Goal: Complete application form

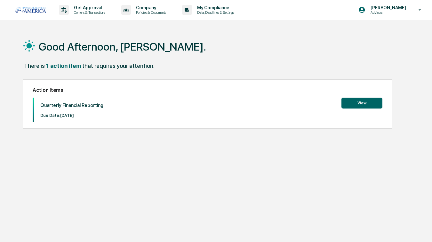
click at [361, 100] on button "View" at bounding box center [361, 103] width 41 height 11
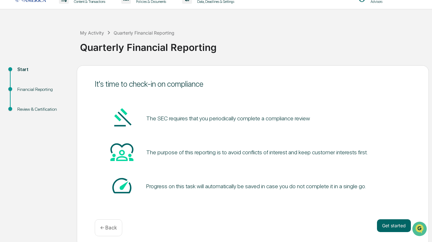
scroll to position [16, 0]
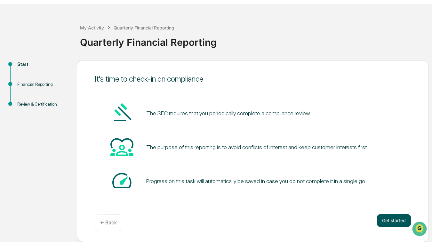
click at [391, 215] on button "Get started" at bounding box center [394, 220] width 34 height 13
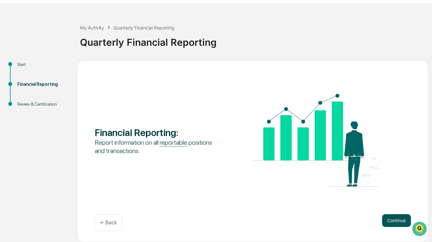
click at [395, 220] on button "Continue" at bounding box center [396, 220] width 29 height 13
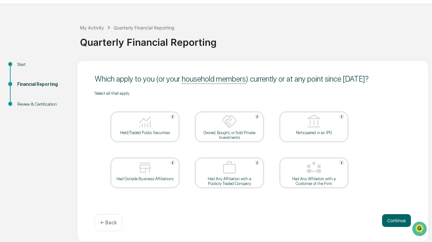
click at [147, 121] on img at bounding box center [144, 121] width 15 height 15
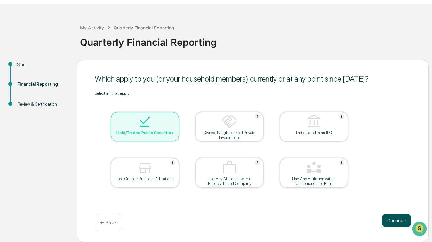
click at [389, 217] on button "Continue" at bounding box center [396, 220] width 29 height 13
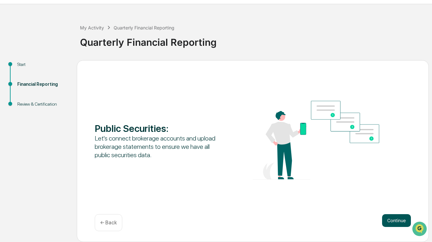
click at [393, 223] on button "Continue" at bounding box center [396, 220] width 29 height 13
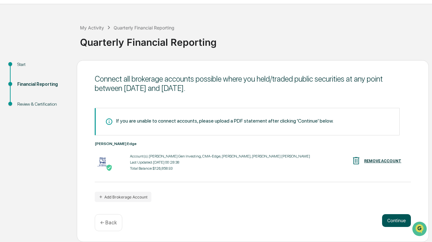
click at [386, 221] on button "Continue" at bounding box center [396, 220] width 29 height 13
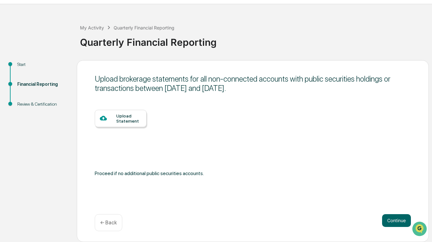
click at [118, 112] on div "Upload Statement" at bounding box center [121, 118] width 52 height 17
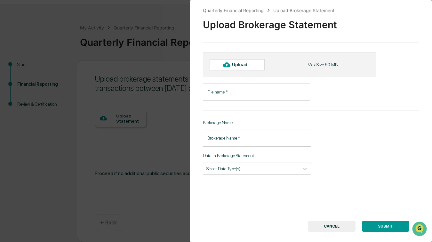
click at [323, 223] on button "CANCEL" at bounding box center [332, 226] width 48 height 11
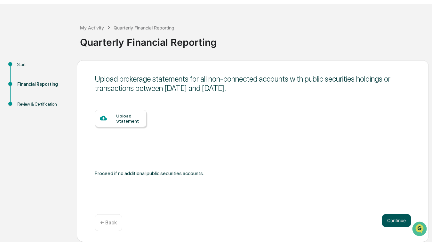
click at [391, 222] on button "Continue" at bounding box center [396, 220] width 29 height 13
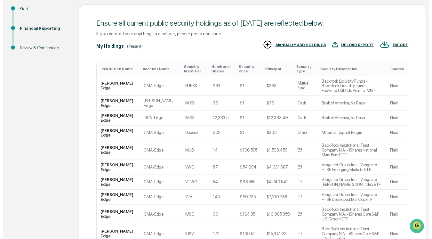
scroll to position [107, 0]
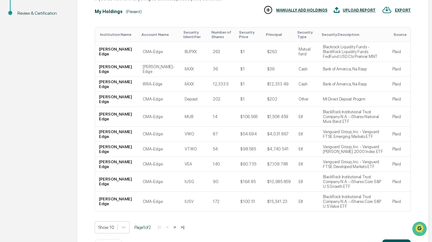
click at [394, 239] on button "Continue" at bounding box center [396, 245] width 29 height 13
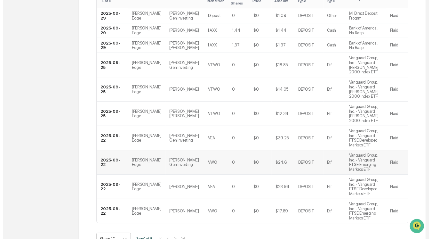
scroll to position [152, 0]
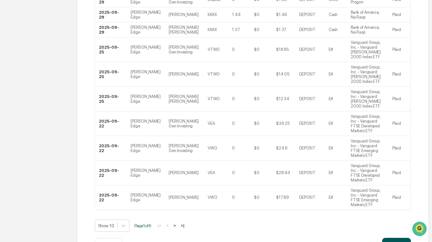
click at [392, 238] on button "Continue" at bounding box center [396, 244] width 29 height 13
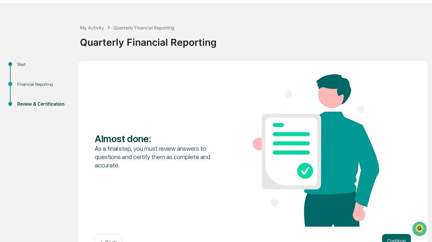
scroll to position [36, 0]
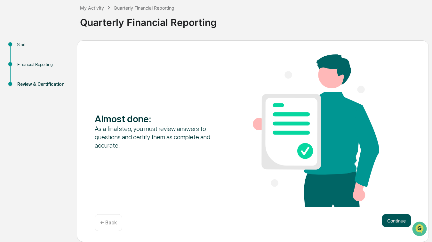
click at [384, 217] on button "Continue" at bounding box center [396, 220] width 29 height 13
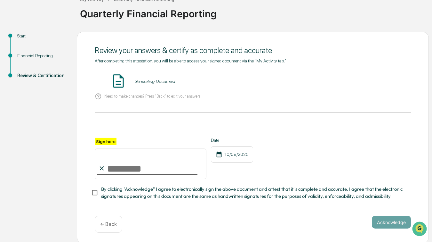
scroll to position [49, 0]
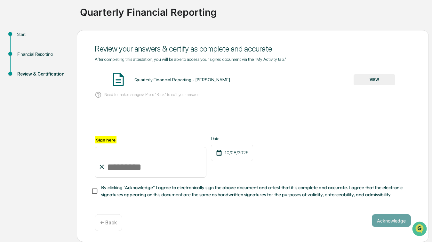
click at [373, 80] on button "VIEW" at bounding box center [374, 79] width 42 height 11
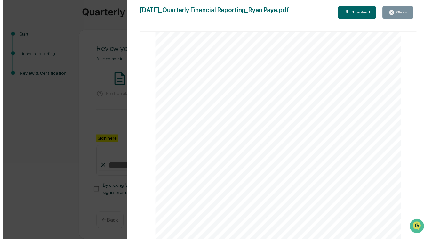
scroll to position [1215, 0]
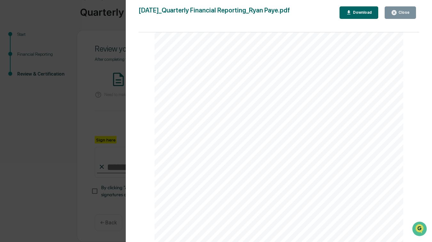
click at [406, 16] on button "Close" at bounding box center [399, 12] width 31 height 12
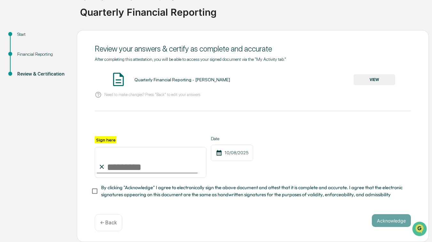
click at [105, 155] on input "Sign here" at bounding box center [151, 162] width 112 height 31
type input "*********"
click at [377, 215] on button "Acknowledge" at bounding box center [391, 220] width 39 height 13
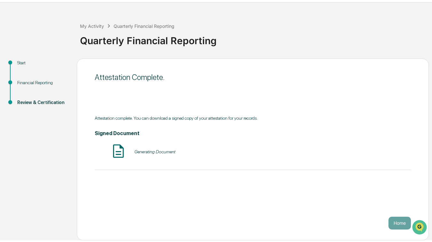
scroll to position [16, 0]
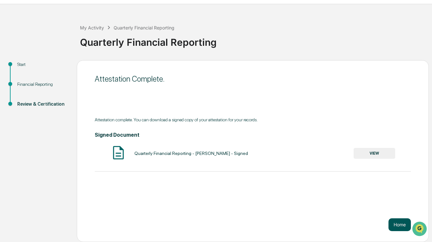
click at [394, 224] on button "Home" at bounding box center [399, 224] width 22 height 13
